Goal: Task Accomplishment & Management: Manage account settings

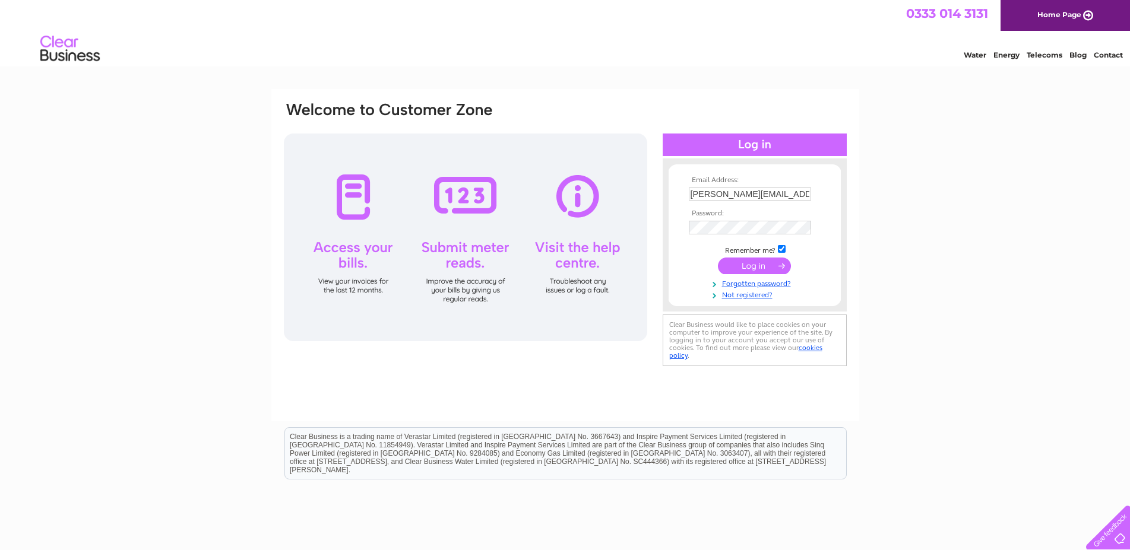
click at [757, 268] on input "submit" at bounding box center [754, 266] width 73 height 17
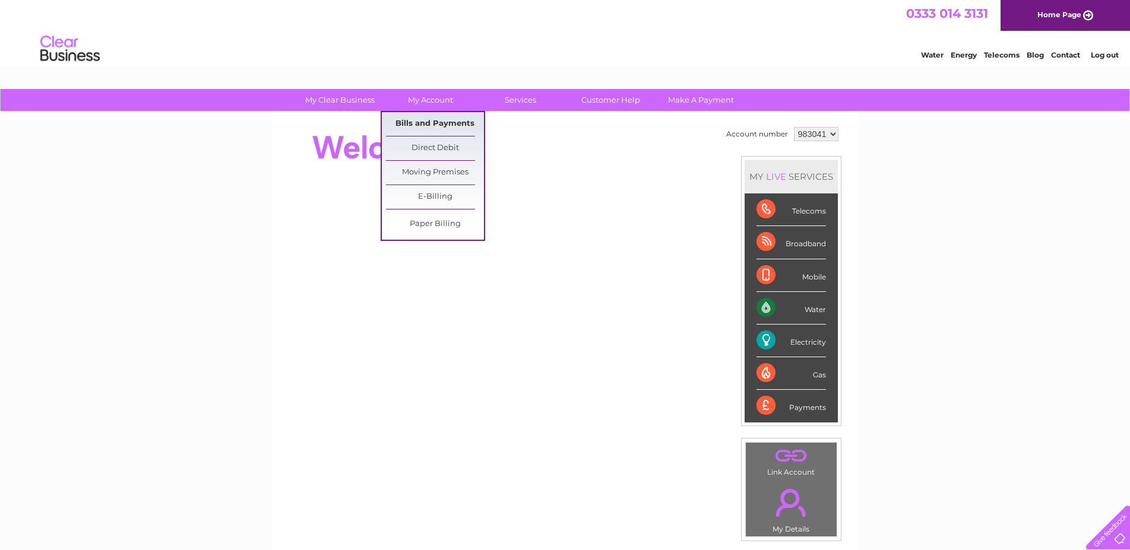
click at [446, 126] on link "Bills and Payments" at bounding box center [435, 124] width 98 height 24
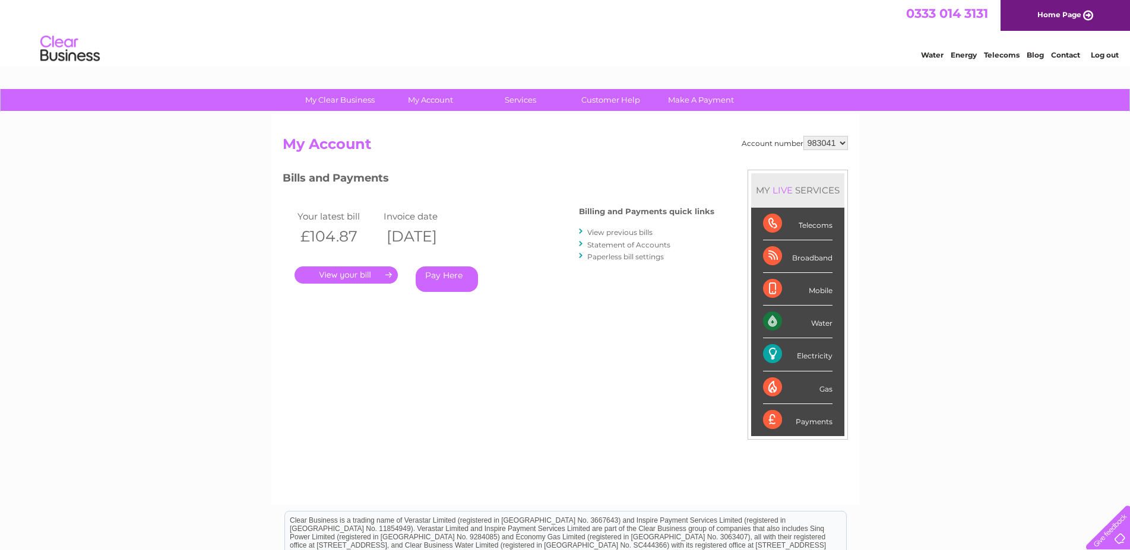
click at [629, 232] on link "View previous bills" at bounding box center [619, 232] width 65 height 9
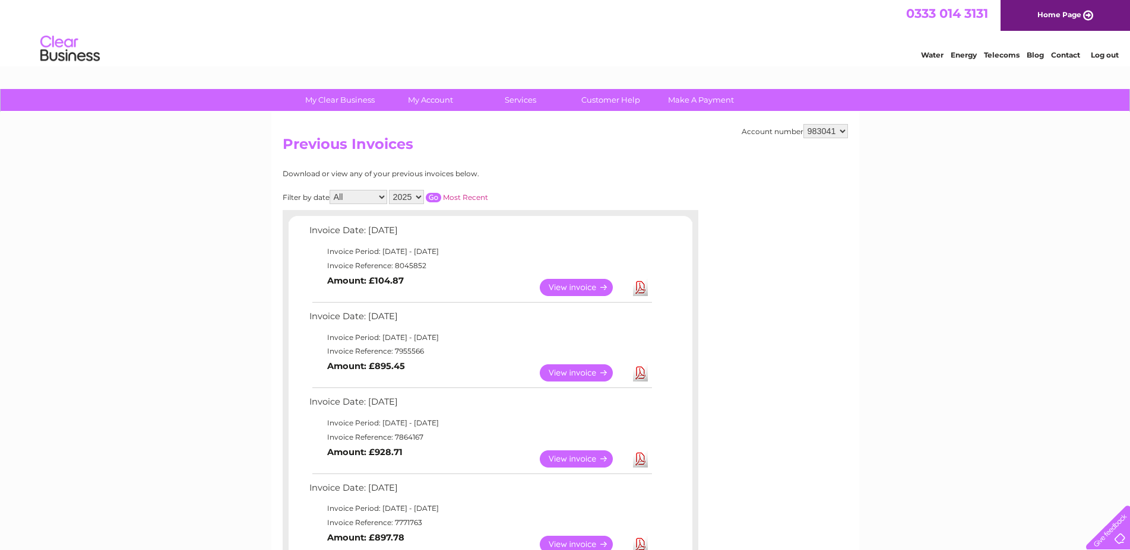
click at [563, 458] on link "View" at bounding box center [583, 459] width 87 height 17
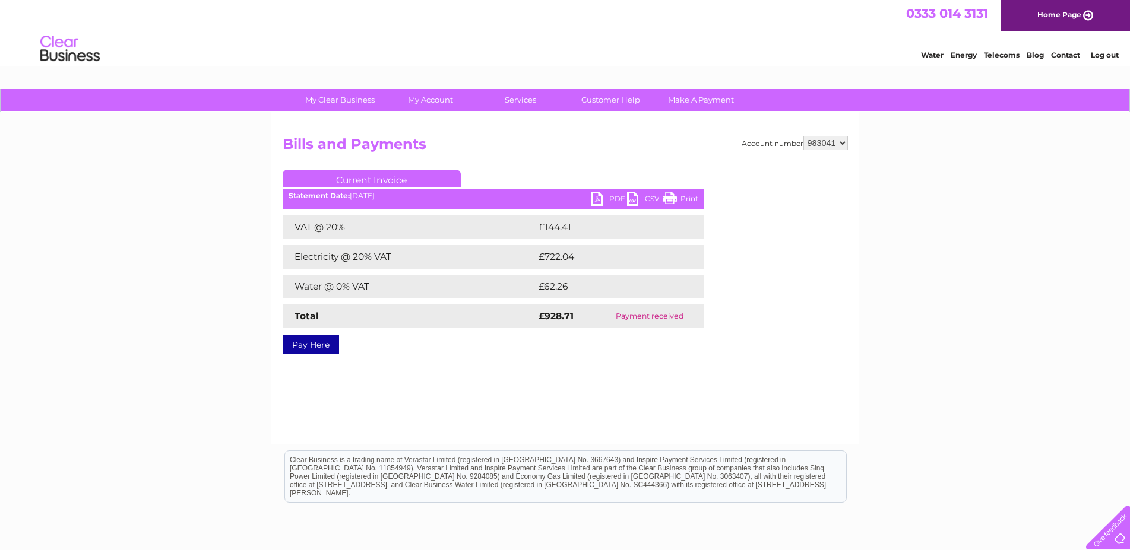
click at [595, 197] on link "PDF" at bounding box center [609, 200] width 36 height 17
